Goal: Ask a question

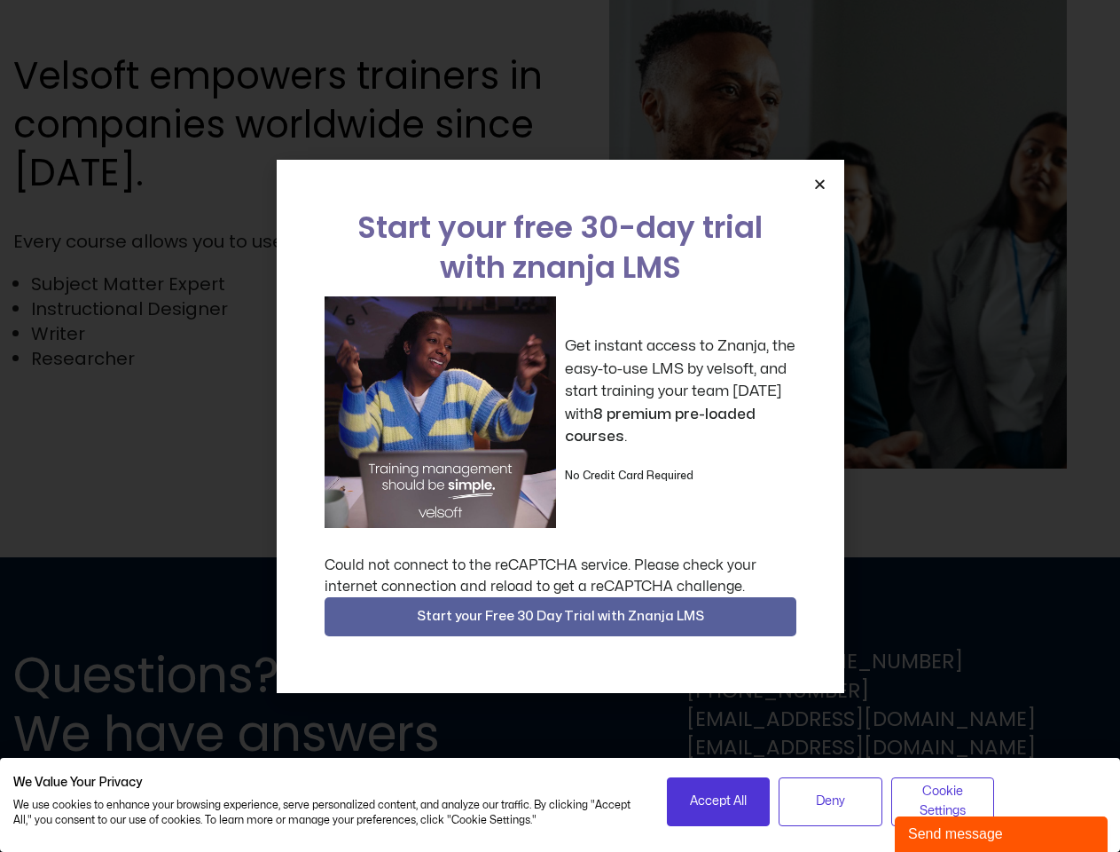
click at [560, 426] on div "Get instant access to Znanja, the easy-to-use LMS by velsoft, and start trainin…" at bounding box center [561, 412] width 472 height 232
click at [820, 184] on icon "Close" at bounding box center [820, 183] width 13 height 13
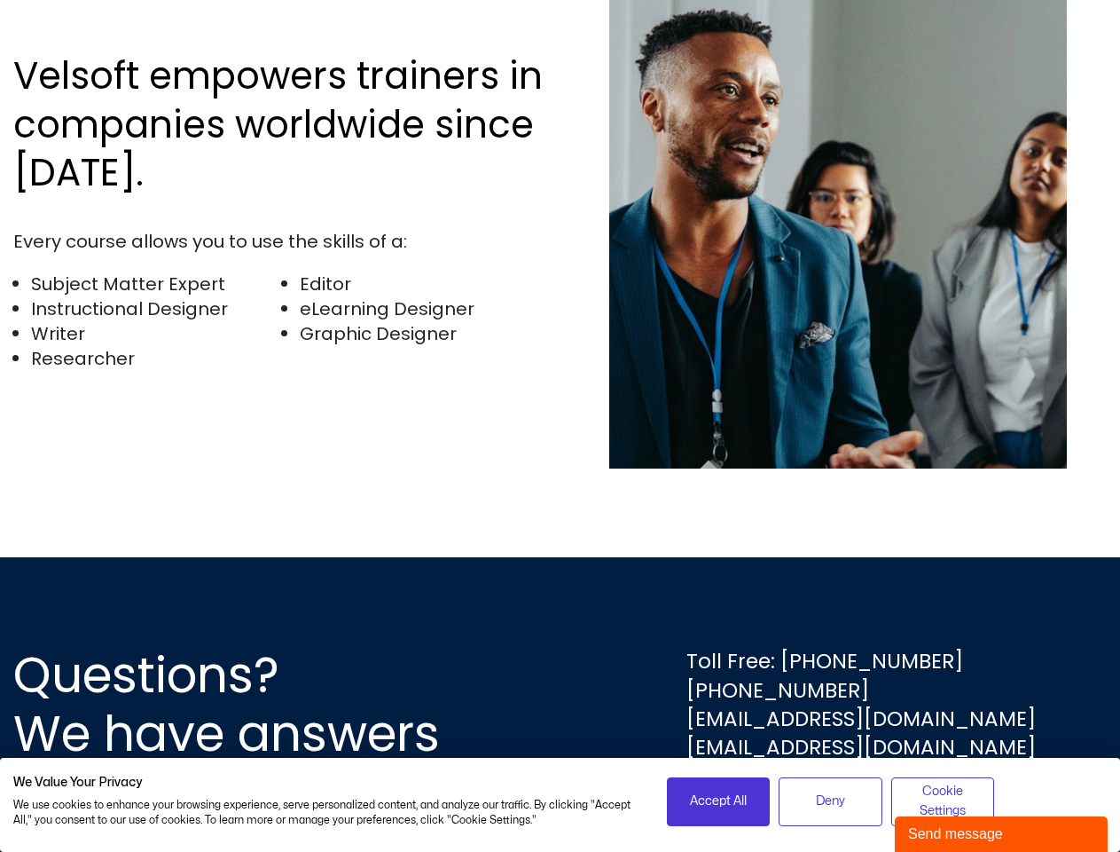
click at [561, 617] on div "Questions? We have answers Toll Free: [PHONE_NUMBER] [PHONE_NUMBER] [EMAIL_ADDR…" at bounding box center [560, 704] width 1120 height 295
click at [719, 801] on span "Accept All" at bounding box center [718, 801] width 57 height 20
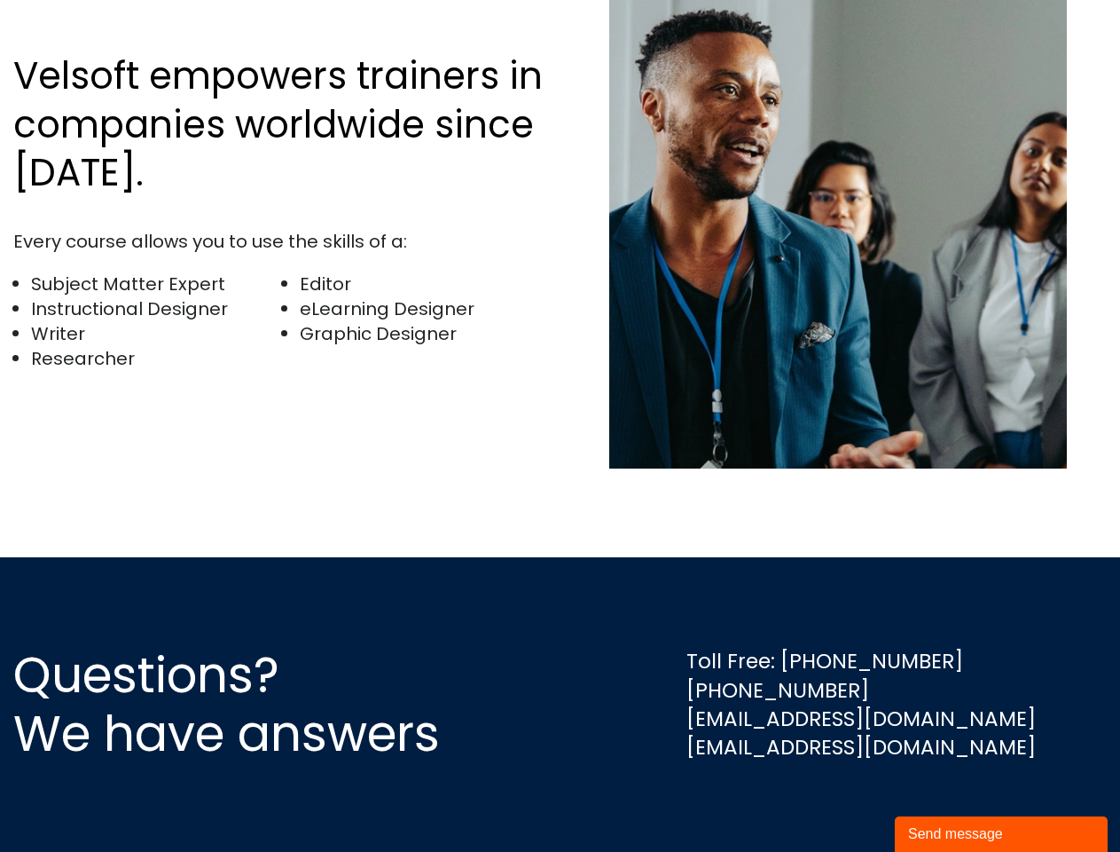
click at [830, 801] on div "Questions? We have answers Toll Free: [PHONE_NUMBER] [PHONE_NUMBER] [EMAIL_ADDR…" at bounding box center [560, 704] width 1120 height 295
click at [943, 801] on div "Questions? We have answers Toll Free: [PHONE_NUMBER] [PHONE_NUMBER] [EMAIL_ADDR…" at bounding box center [560, 704] width 1120 height 295
click at [1002, 834] on div "Send message" at bounding box center [1001, 833] width 186 height 21
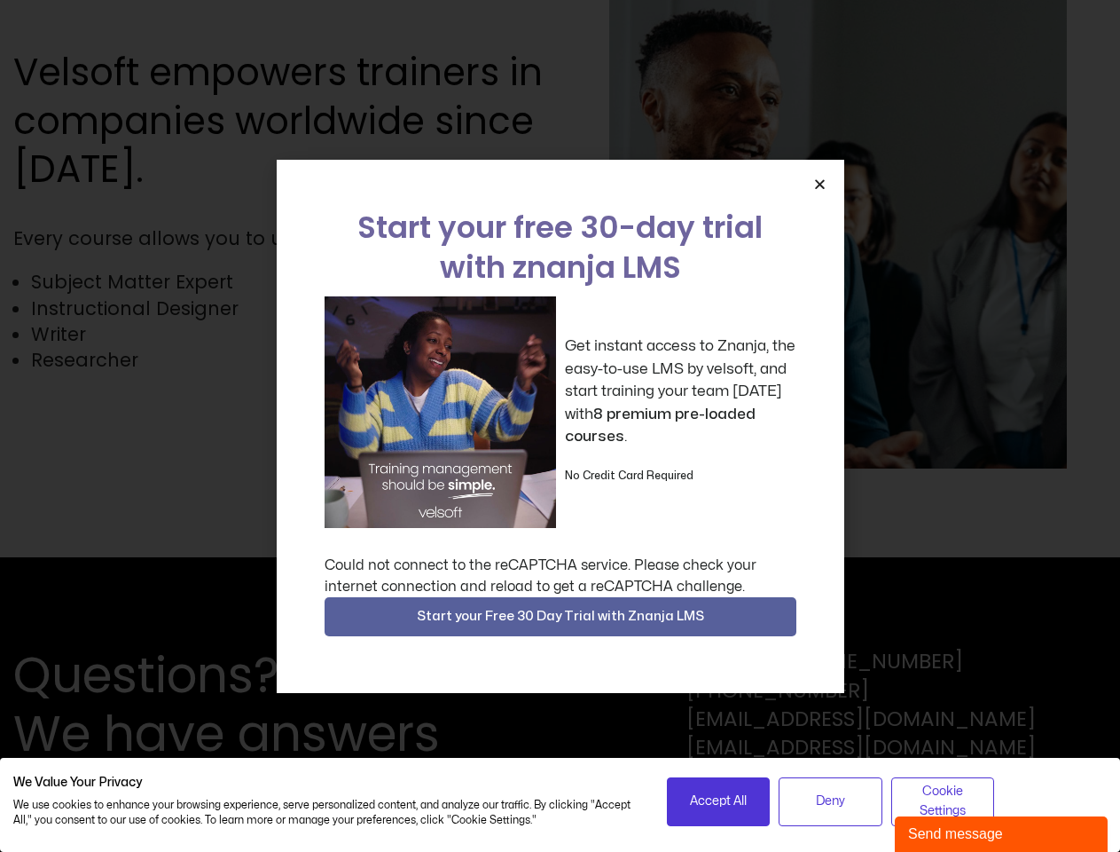
click at [560, 426] on div "Get instant access to Znanja, the easy-to-use LMS by velsoft, and start trainin…" at bounding box center [561, 412] width 472 height 232
click at [820, 184] on icon "Close" at bounding box center [820, 183] width 13 height 13
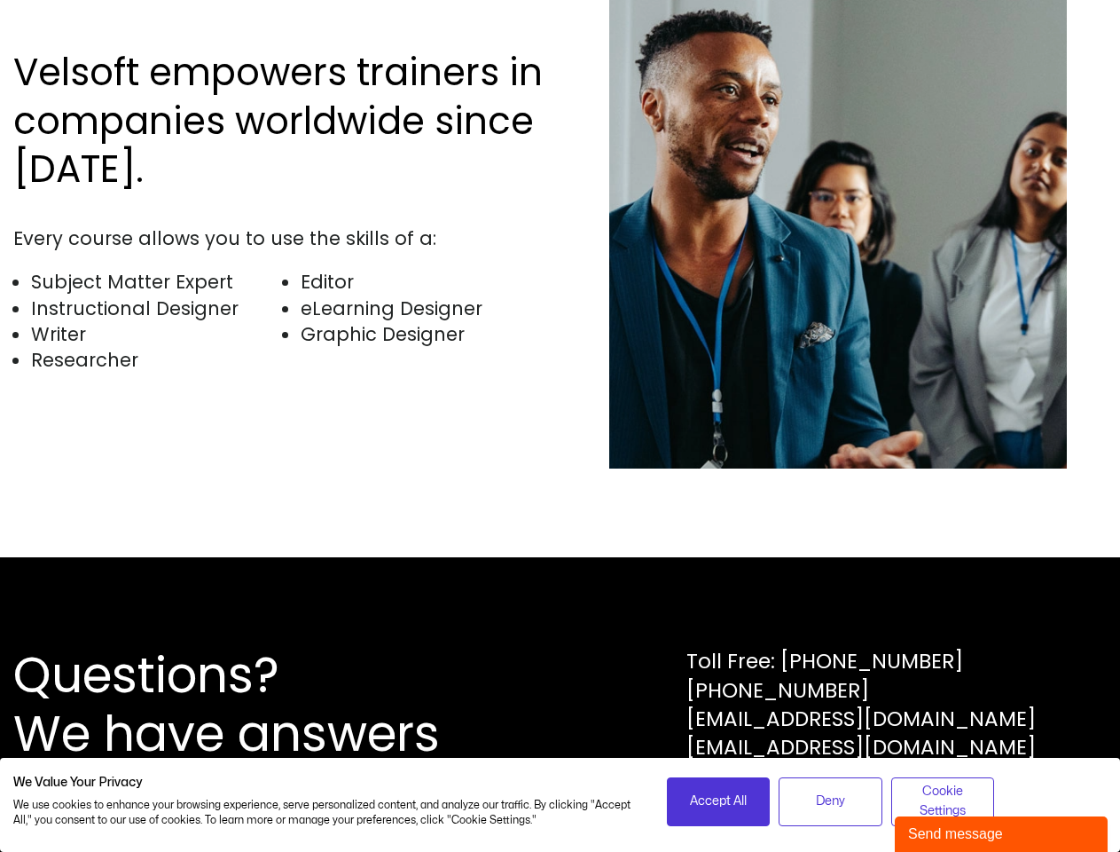
click at [561, 617] on div "Questions? We have answers Toll Free: [PHONE_NUMBER] [PHONE_NUMBER] [EMAIL_ADDR…" at bounding box center [560, 704] width 1120 height 295
click at [719, 801] on span "Accept All" at bounding box center [718, 801] width 57 height 20
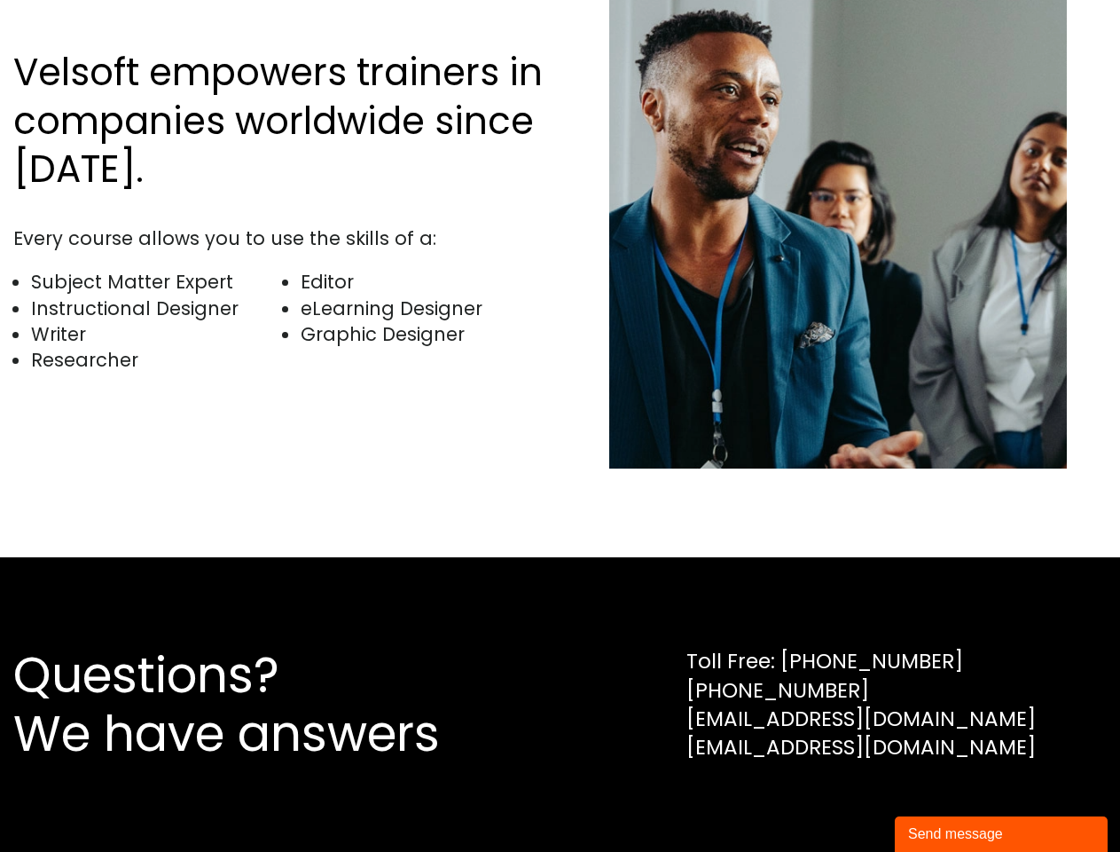
click at [830, 801] on div "Questions? We have answers Toll Free: [PHONE_NUMBER] [PHONE_NUMBER] [EMAIL_ADDR…" at bounding box center [560, 704] width 1120 height 295
click at [943, 801] on div "Questions? We have answers Toll Free: [PHONE_NUMBER] [PHONE_NUMBER] [EMAIL_ADDR…" at bounding box center [560, 704] width 1120 height 295
click at [1002, 834] on div "Send message" at bounding box center [1001, 833] width 186 height 21
